Goal: Transaction & Acquisition: Book appointment/travel/reservation

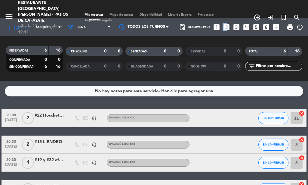
drag, startPoint x: 220, startPoint y: 28, endPoint x: 226, endPoint y: 27, distance: 7.0
click at [226, 27] on div "Reservas para looks_one looks_two looks_3 looks_4 looks_5 looks_6 add_box" at bounding box center [235, 27] width 94 height 18
click at [228, 27] on icon "looks_two" at bounding box center [227, 27] width 8 height 8
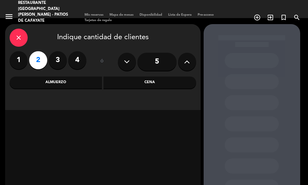
click at [155, 81] on div "Cena" at bounding box center [149, 82] width 93 height 12
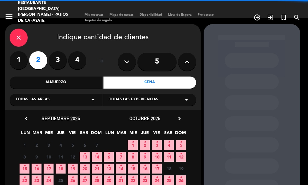
scroll to position [49, 0]
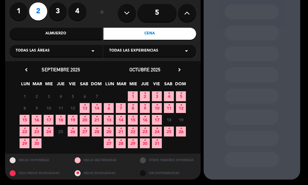
click at [86, 106] on span "13 •" at bounding box center [85, 108] width 10 height 10
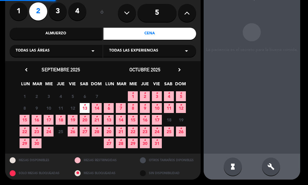
scroll to position [24, 0]
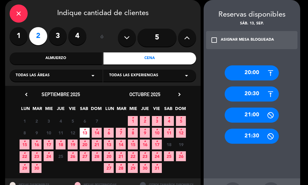
click at [255, 115] on div "21:00" at bounding box center [252, 114] width 54 height 15
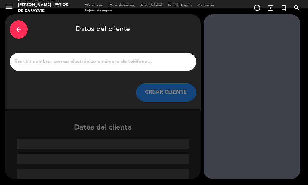
click at [66, 59] on input "1" at bounding box center [102, 61] width 177 height 8
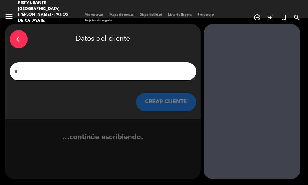
scroll to position [0, 0]
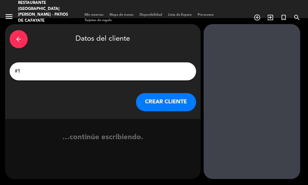
type input "#1"
click at [161, 103] on button "CREAR CLIENTE" at bounding box center [166, 102] width 60 height 18
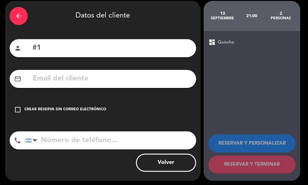
scroll to position [25, 0]
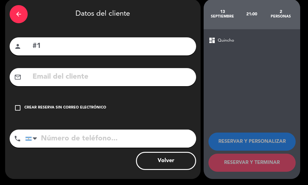
click at [17, 107] on icon "check_box_outline_blank" at bounding box center [17, 107] width 7 height 7
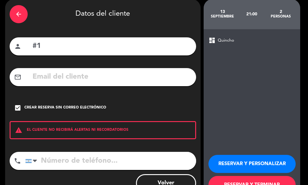
scroll to position [47, 0]
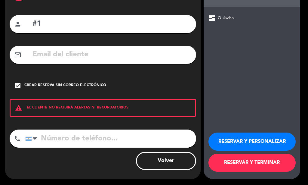
click at [235, 162] on button "RESERVAR Y TERMINAR" at bounding box center [251, 162] width 87 height 18
